Goal: Navigation & Orientation: Go to known website

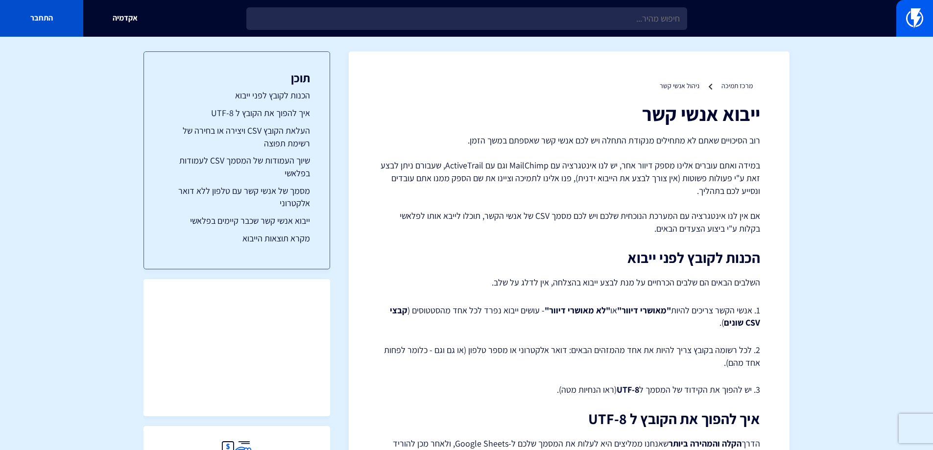
click at [26, 16] on link "התחבר" at bounding box center [41, 18] width 83 height 37
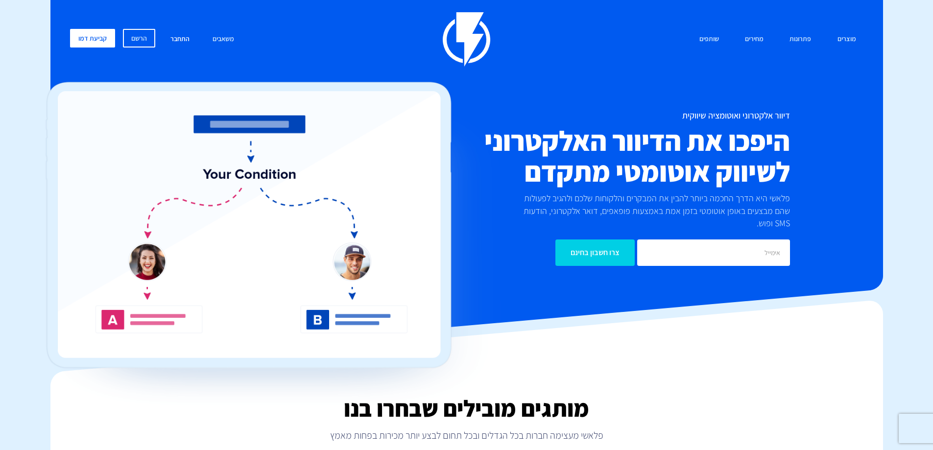
click at [175, 40] on link "התחבר" at bounding box center [180, 39] width 34 height 21
click at [182, 41] on link "התחבר" at bounding box center [180, 39] width 34 height 21
